Goal: Transaction & Acquisition: Purchase product/service

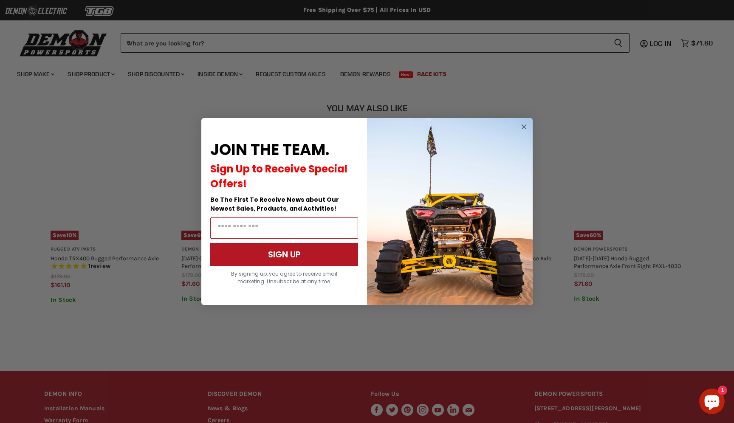
scroll to position [436, 0]
